Goal: Task Accomplishment & Management: Manage account settings

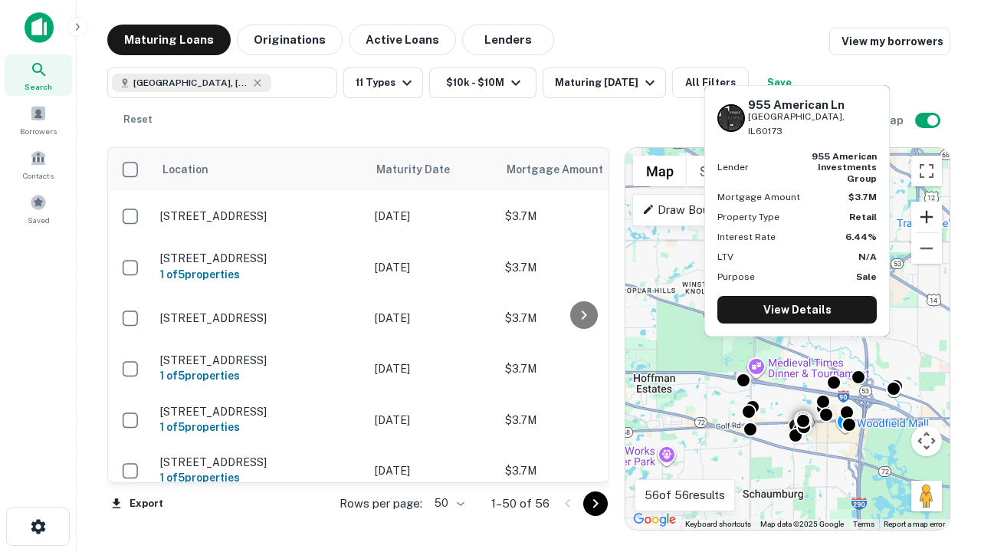
click at [927, 217] on button "Zoom in" at bounding box center [926, 217] width 31 height 31
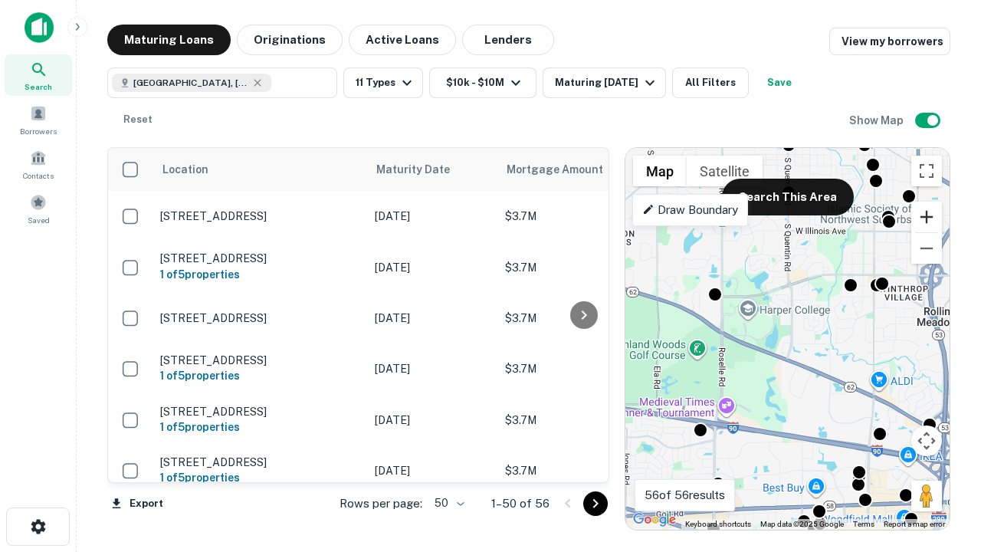
click at [927, 217] on button "Zoom in" at bounding box center [926, 217] width 31 height 31
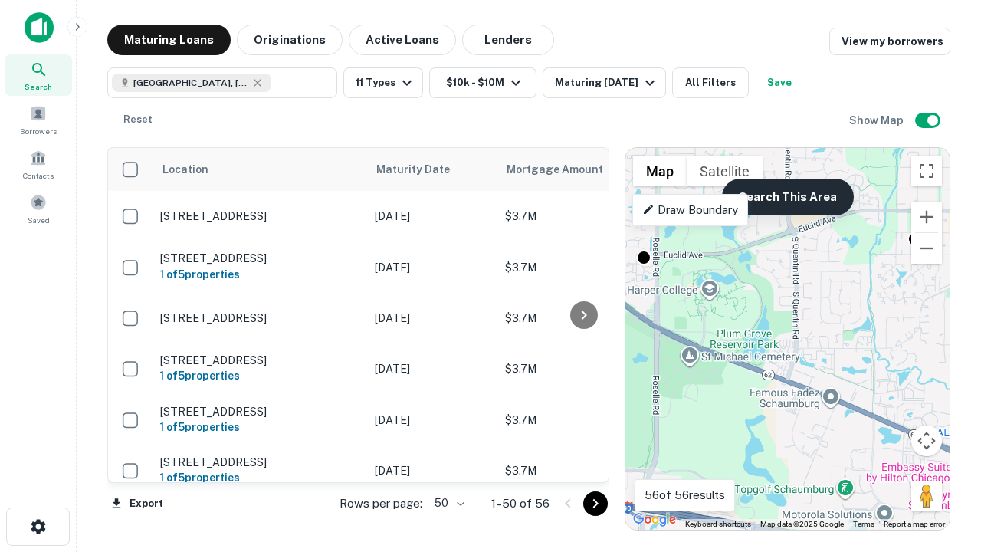
click at [787, 197] on button "Search This Area" at bounding box center [788, 197] width 132 height 37
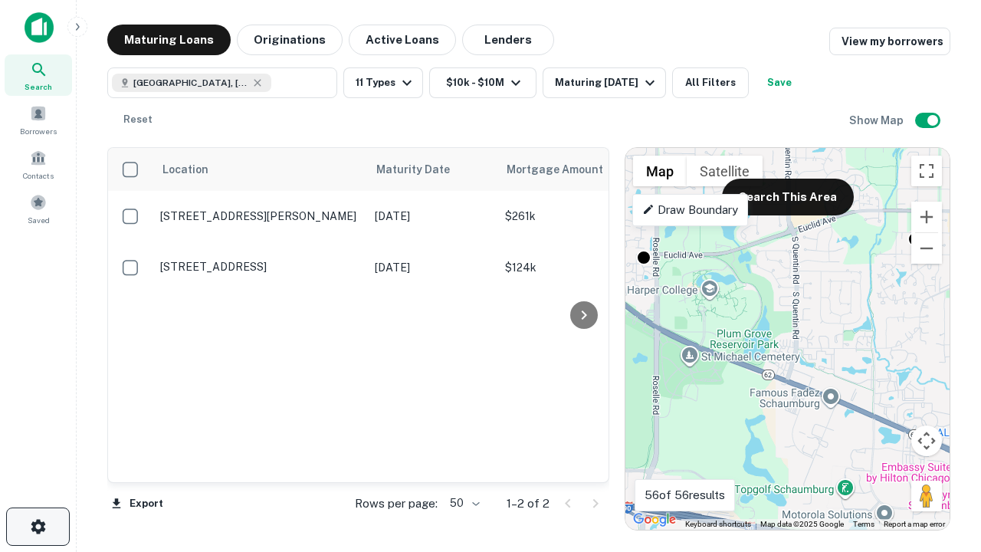
click at [38, 527] on icon "button" at bounding box center [38, 526] width 18 height 18
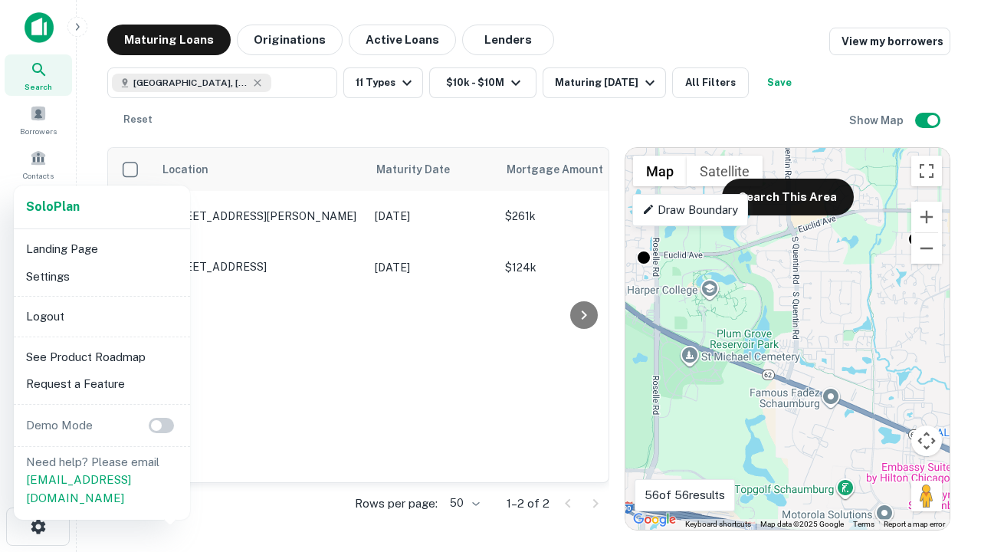
click at [101, 316] on li "Logout" at bounding box center [102, 317] width 164 height 28
